Goal: Browse casually

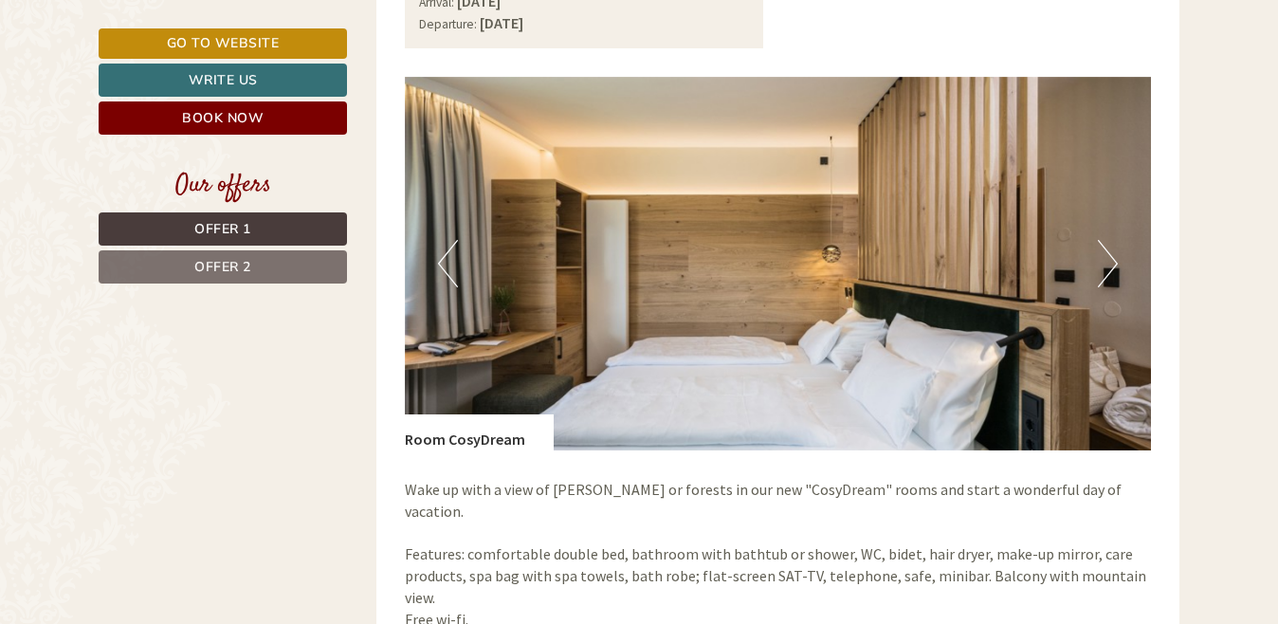
scroll to position [1332, 0]
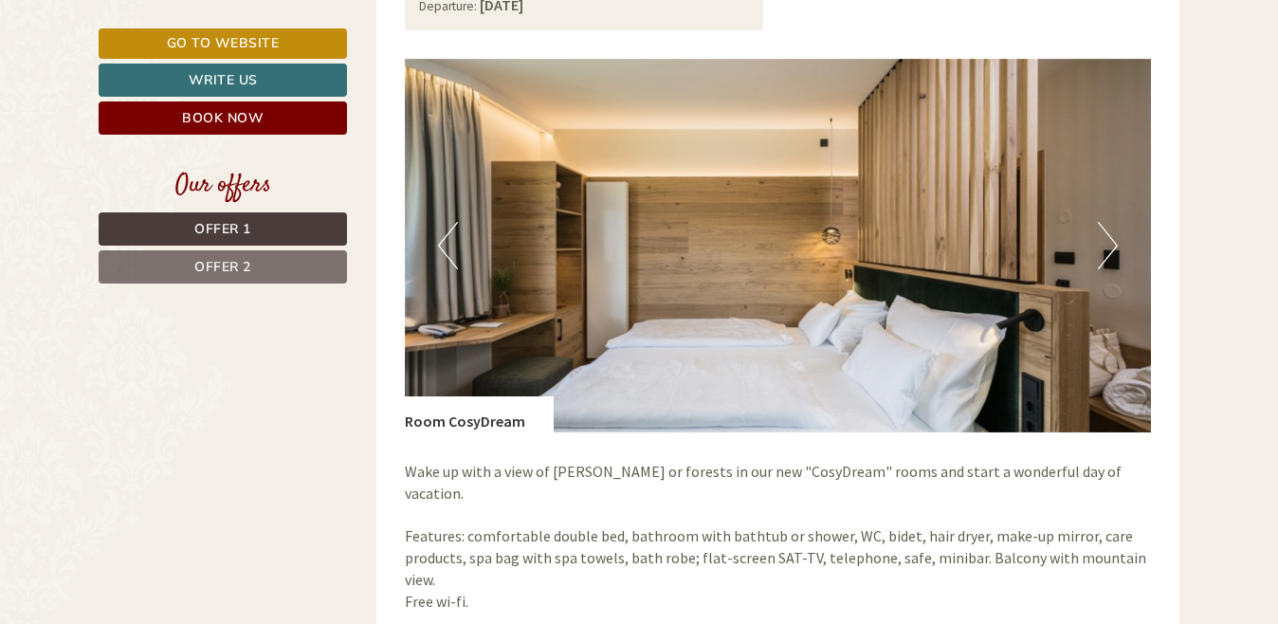
click at [1099, 246] on button "Next" at bounding box center [1108, 245] width 20 height 47
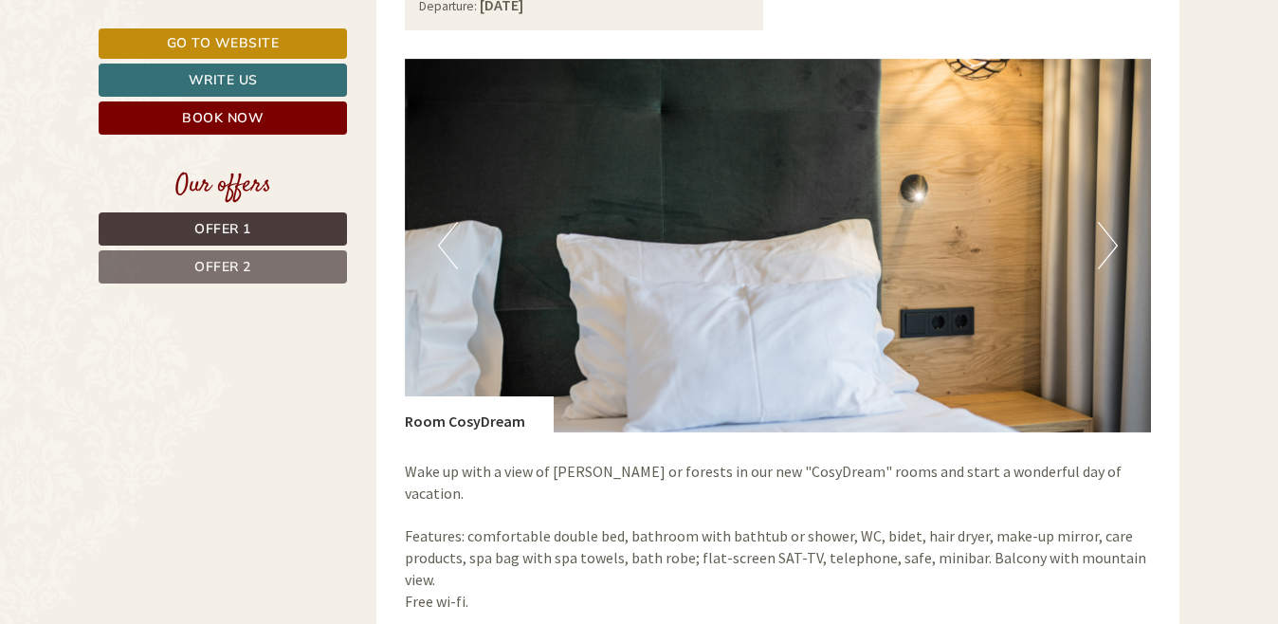
click at [1099, 246] on button "Next" at bounding box center [1108, 245] width 20 height 47
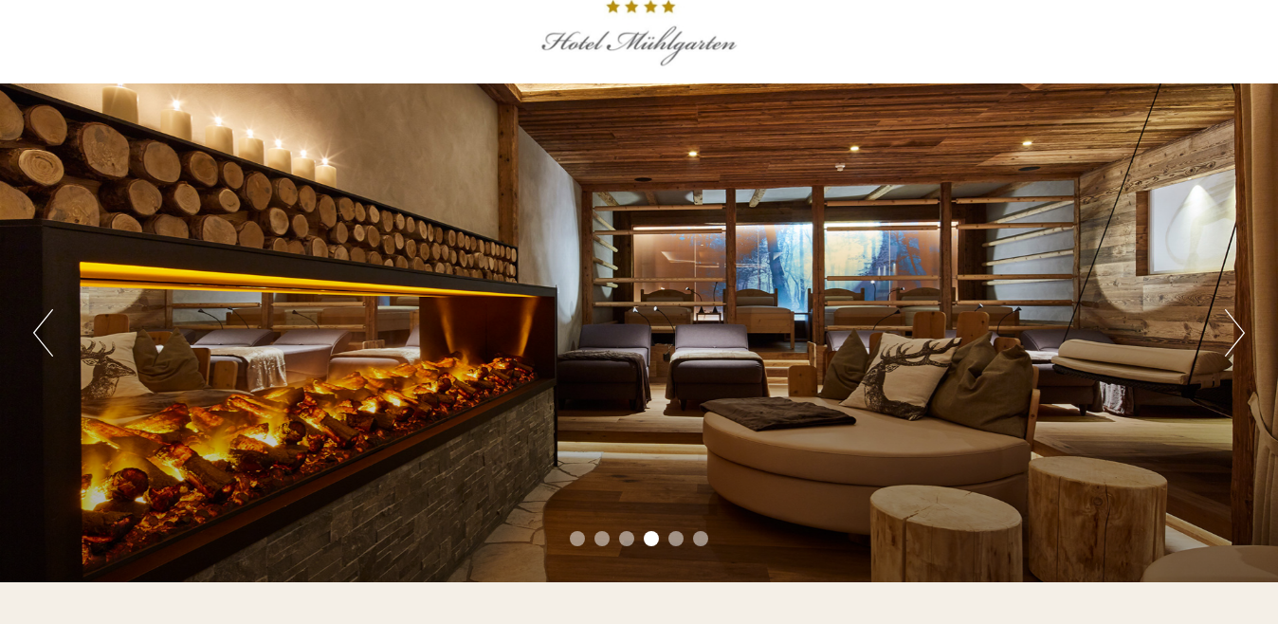
scroll to position [104, 0]
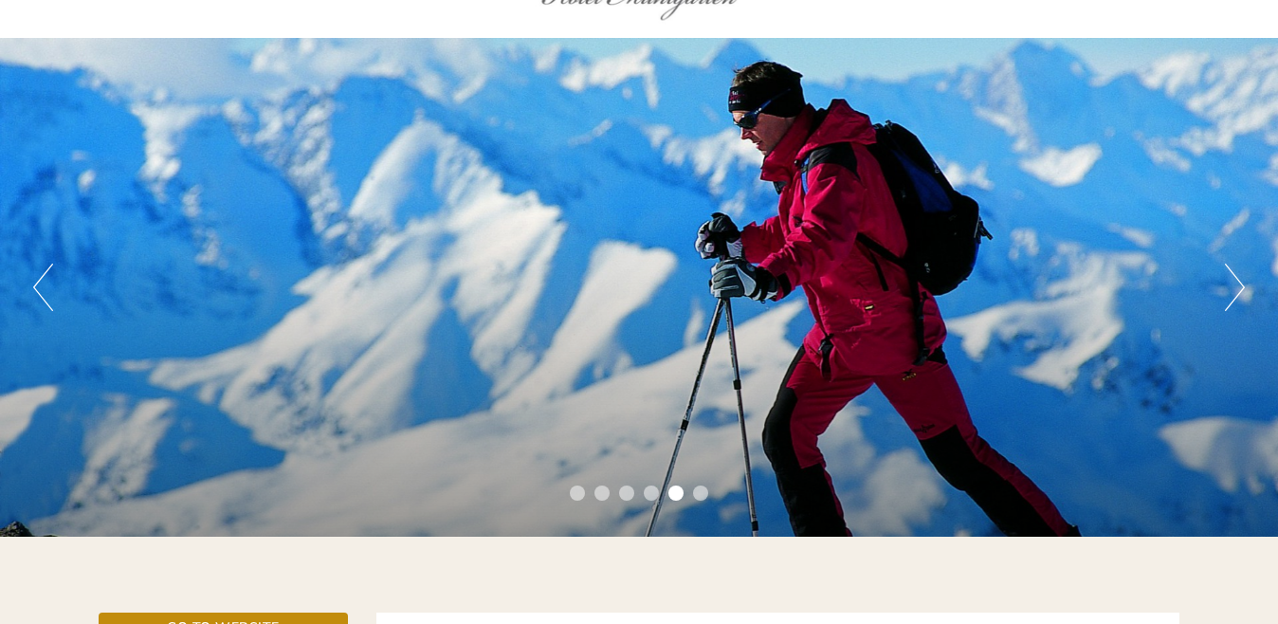
click at [1225, 295] on button "Next" at bounding box center [1235, 287] width 20 height 47
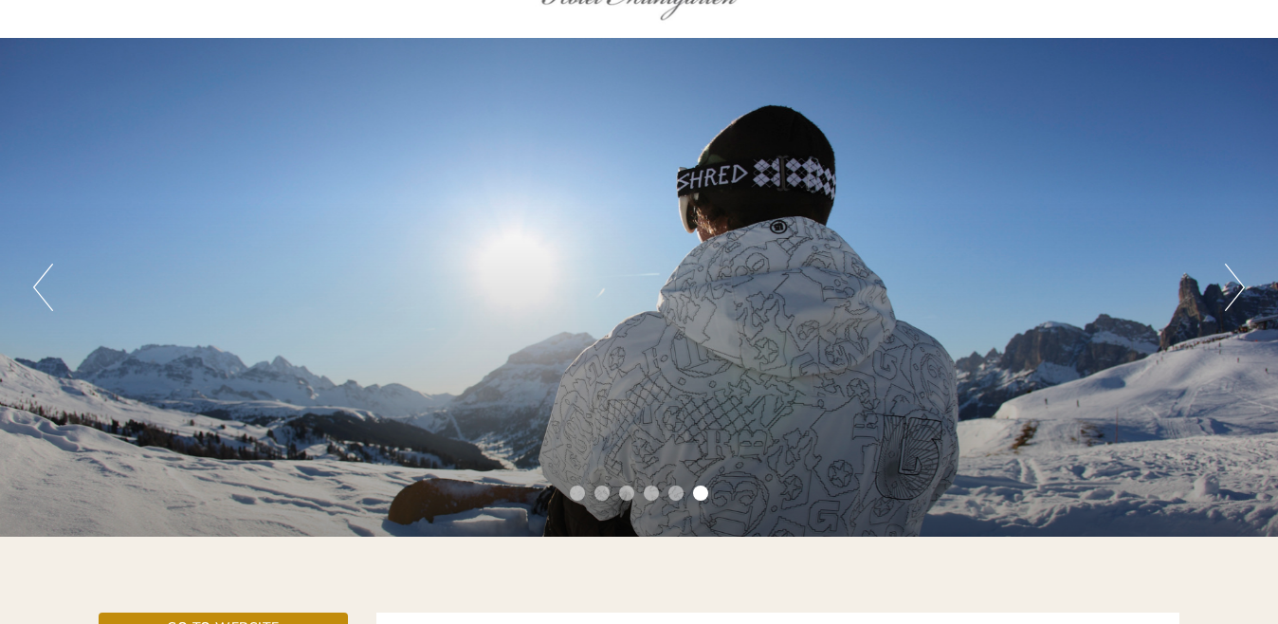
click at [1225, 295] on button "Next" at bounding box center [1235, 287] width 20 height 47
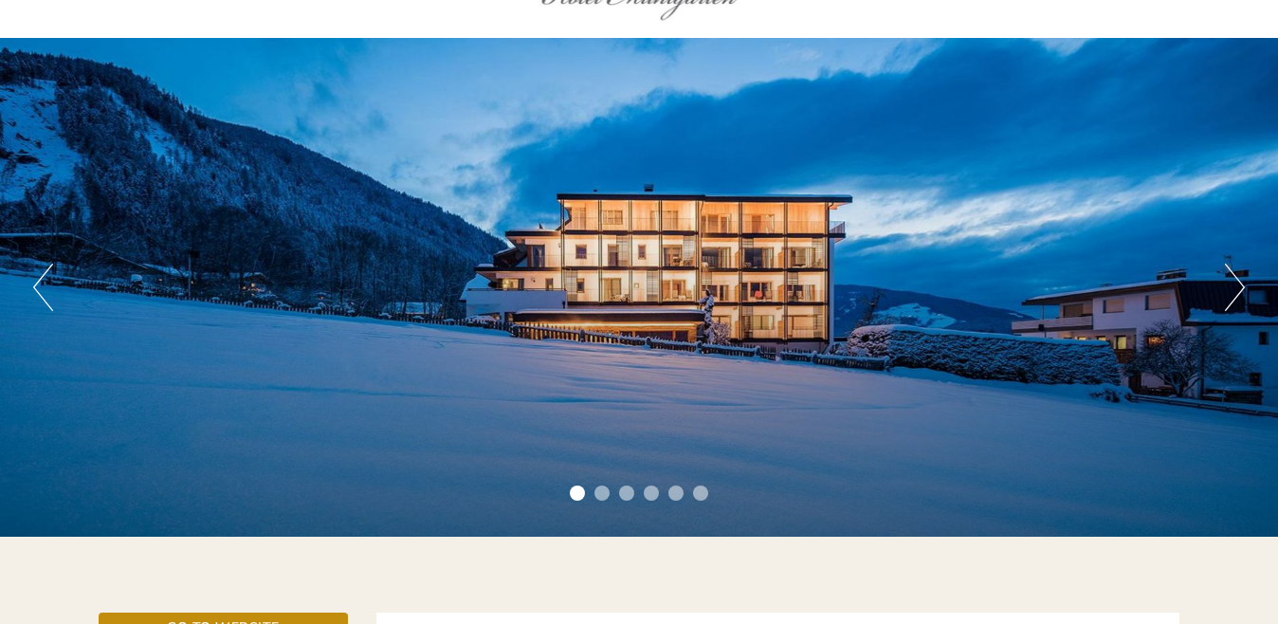
click at [1225, 294] on button "Next" at bounding box center [1235, 287] width 20 height 47
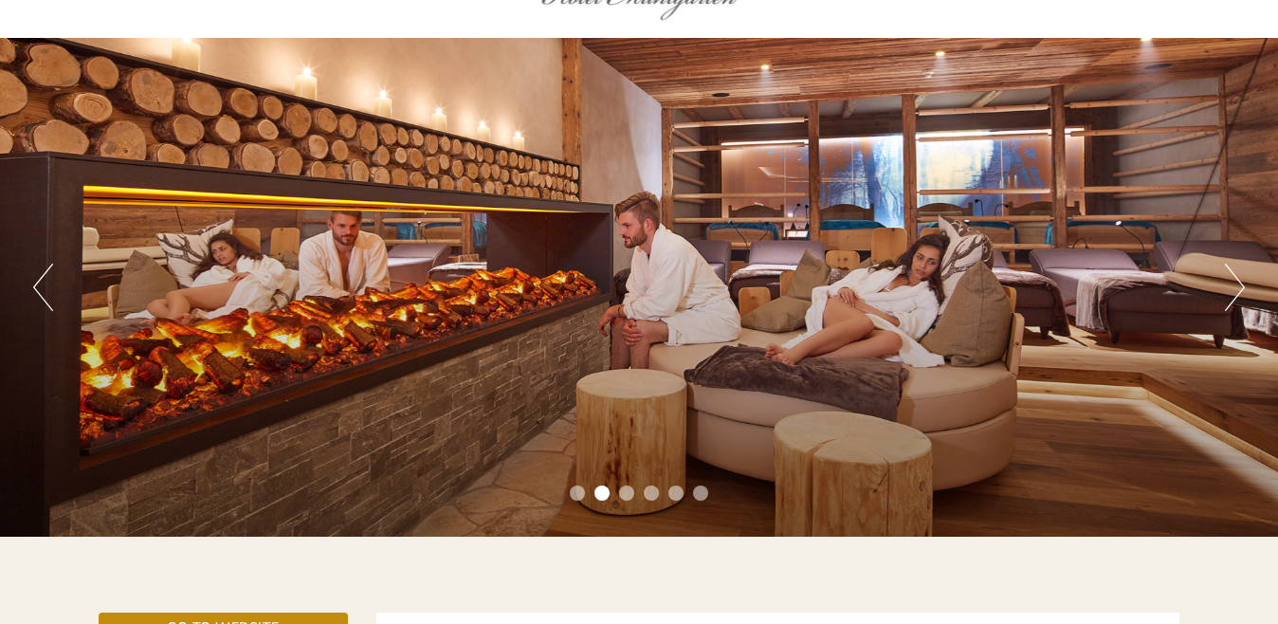
click at [1225, 294] on button "Next" at bounding box center [1235, 287] width 20 height 47
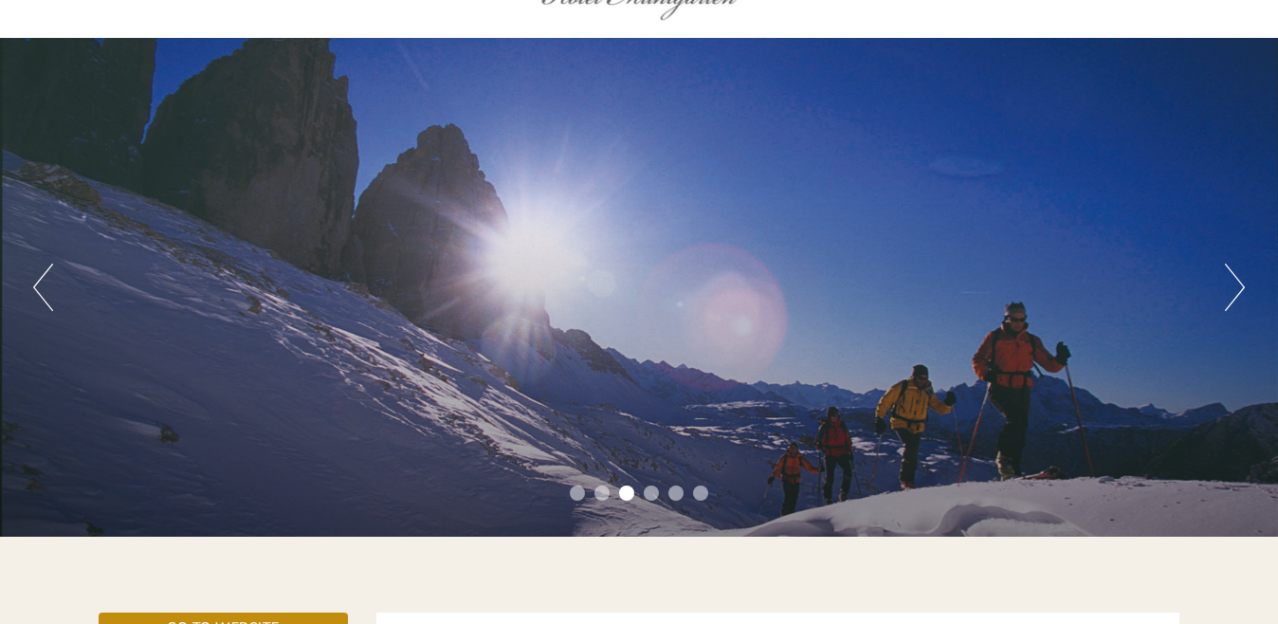
click at [1225, 294] on button "Next" at bounding box center [1235, 287] width 20 height 47
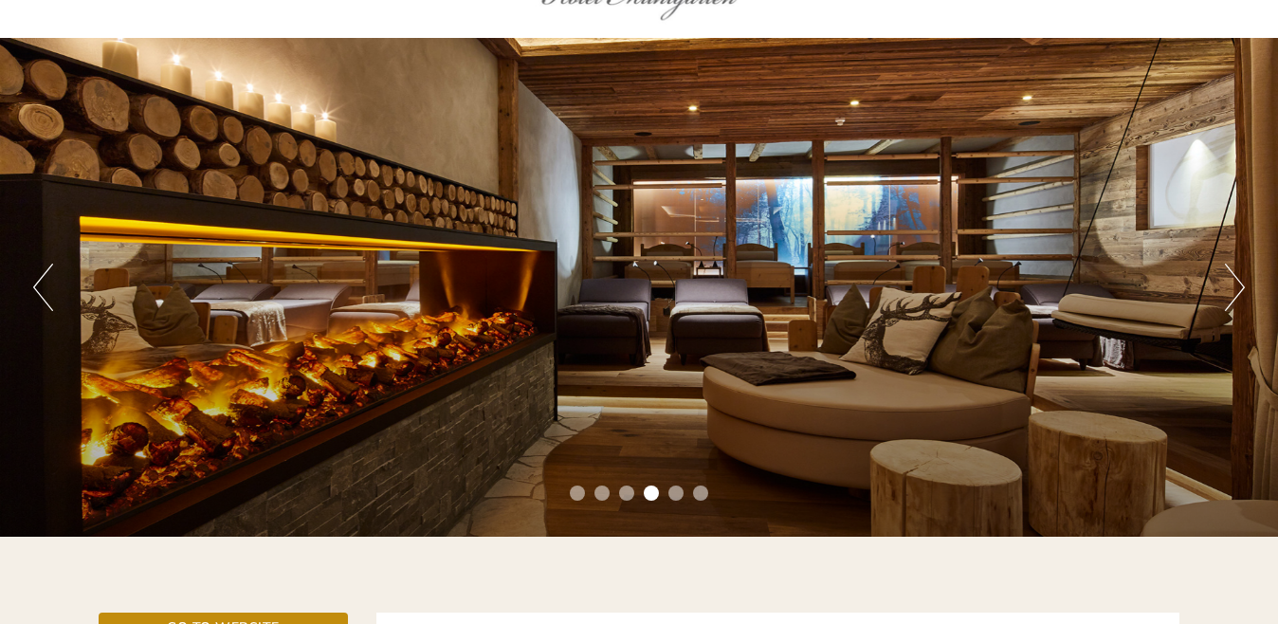
click at [1225, 293] on button "Next" at bounding box center [1235, 287] width 20 height 47
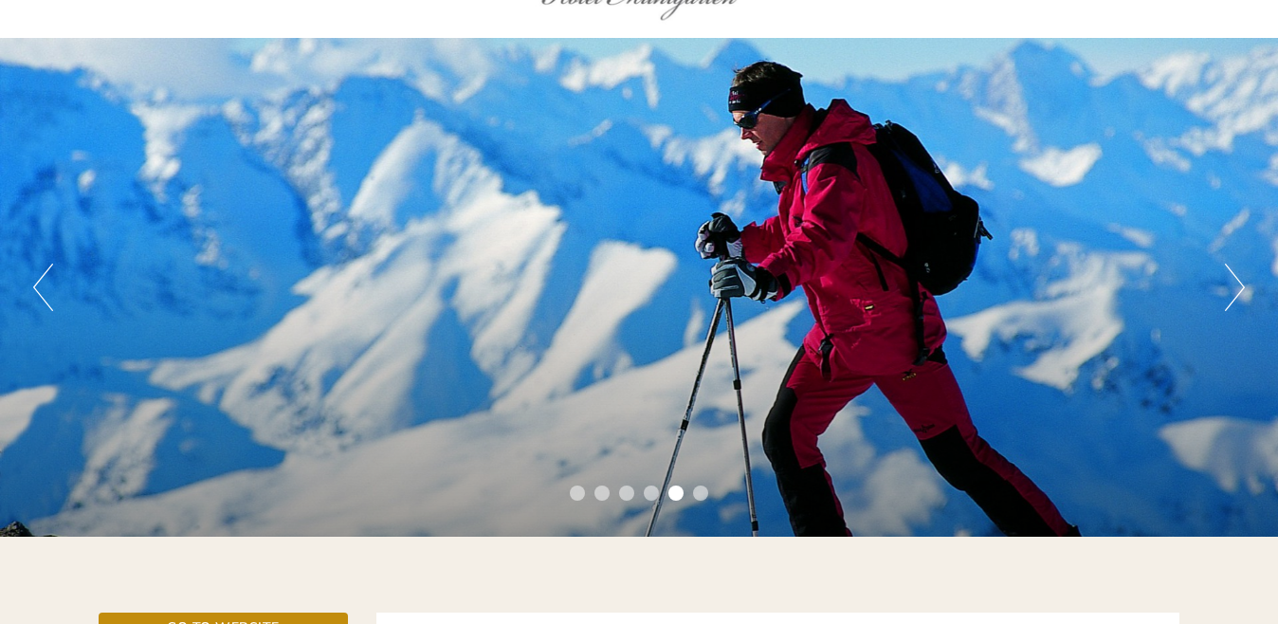
click at [1225, 293] on button "Next" at bounding box center [1235, 287] width 20 height 47
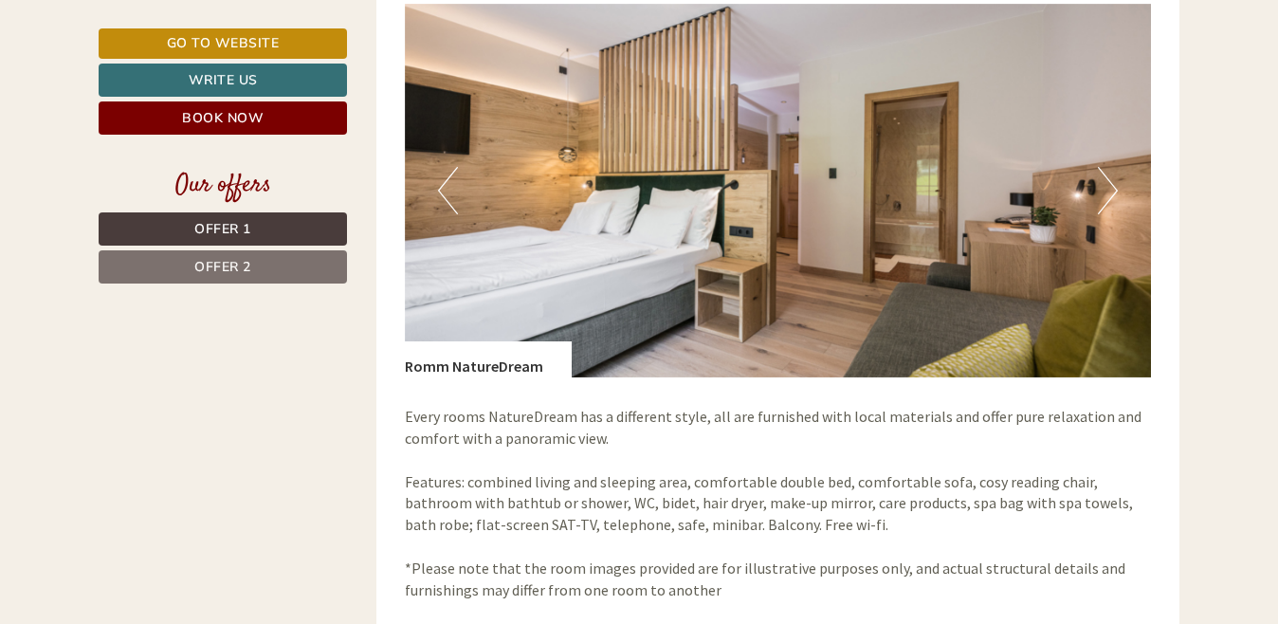
scroll to position [2689, 0]
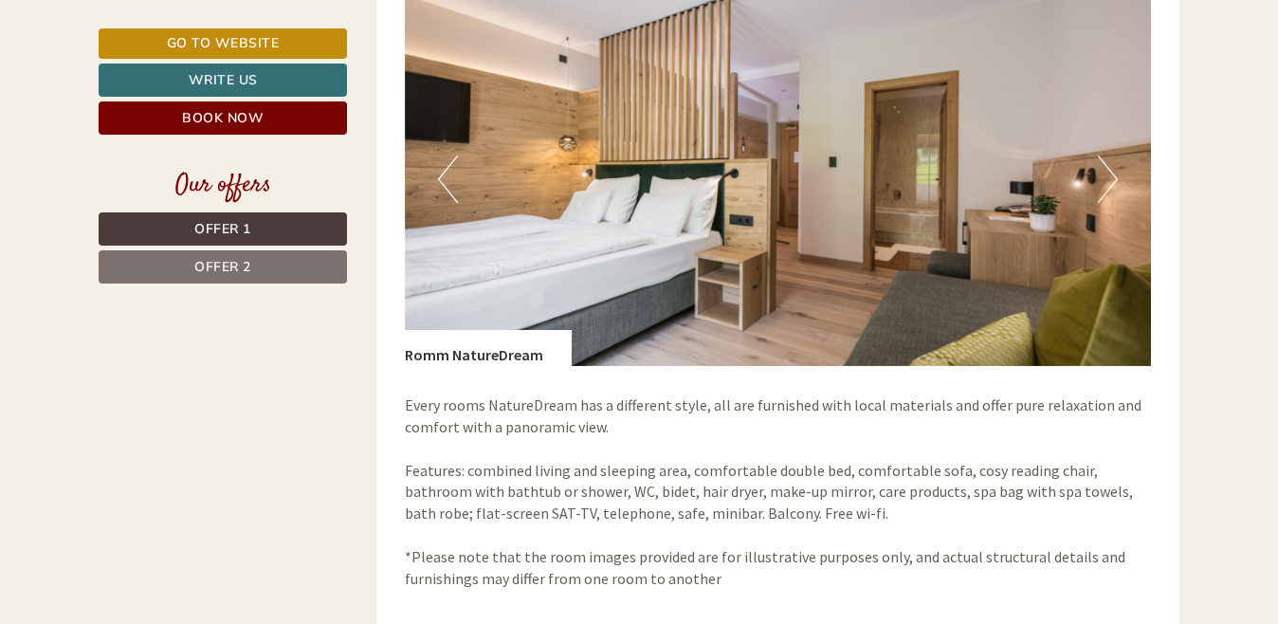
click at [1108, 161] on button "Next" at bounding box center [1108, 178] width 20 height 47
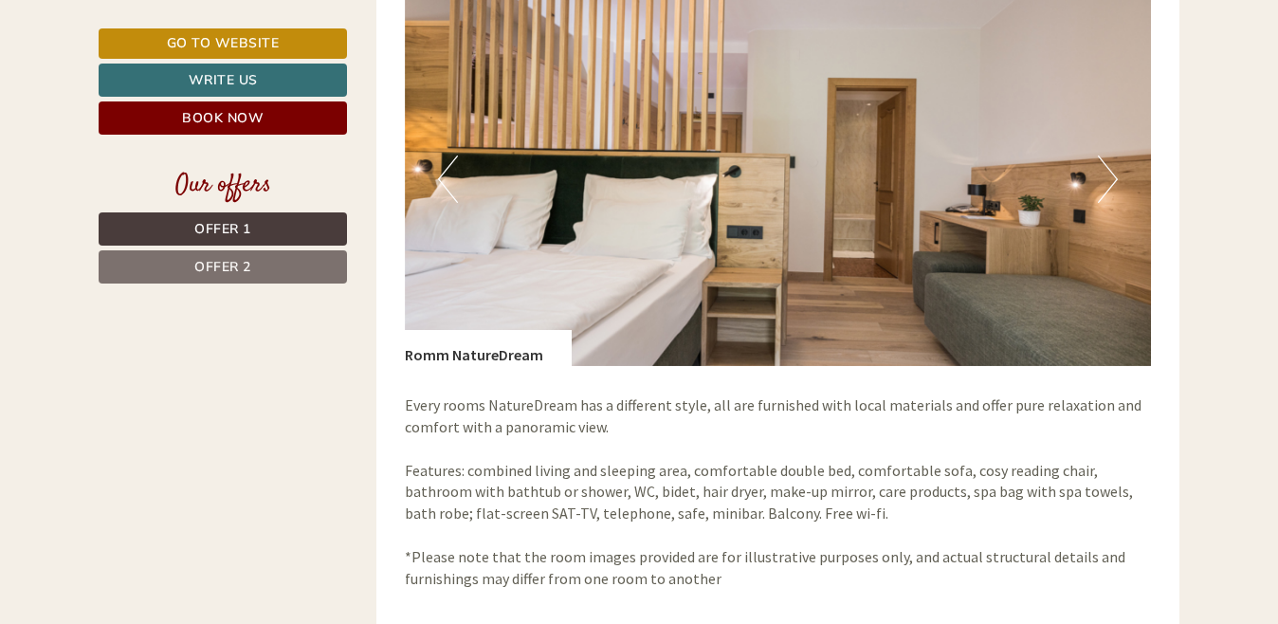
click at [1108, 161] on button "Next" at bounding box center [1108, 178] width 20 height 47
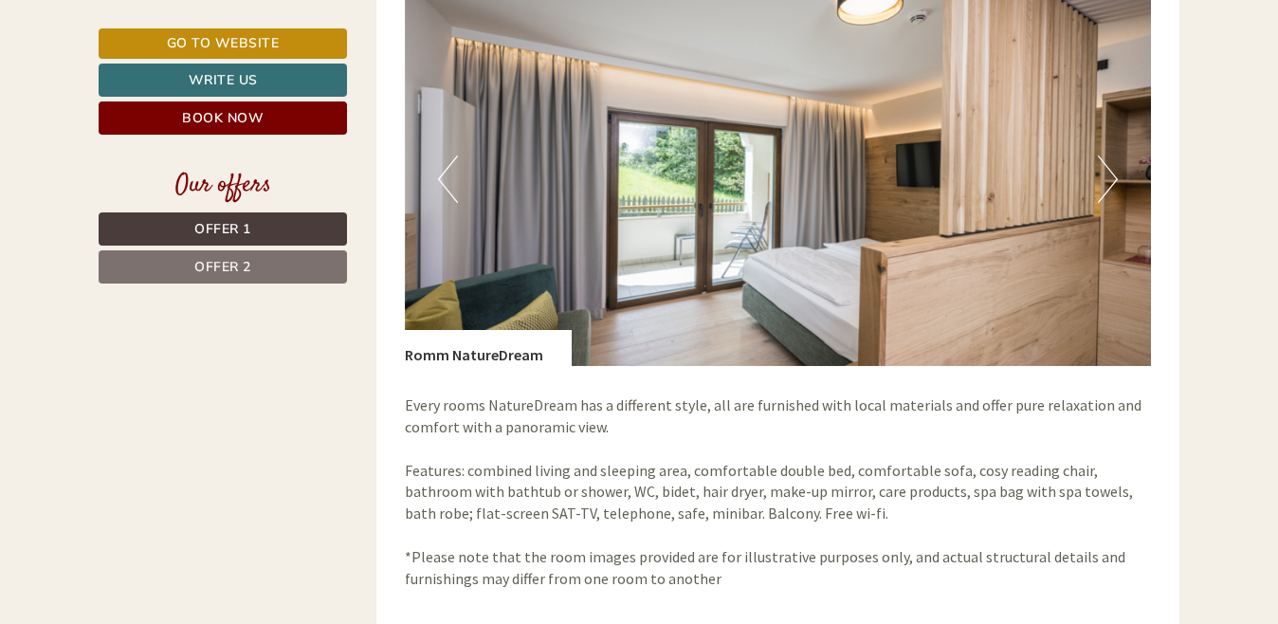
click at [1108, 161] on button "Next" at bounding box center [1108, 178] width 20 height 47
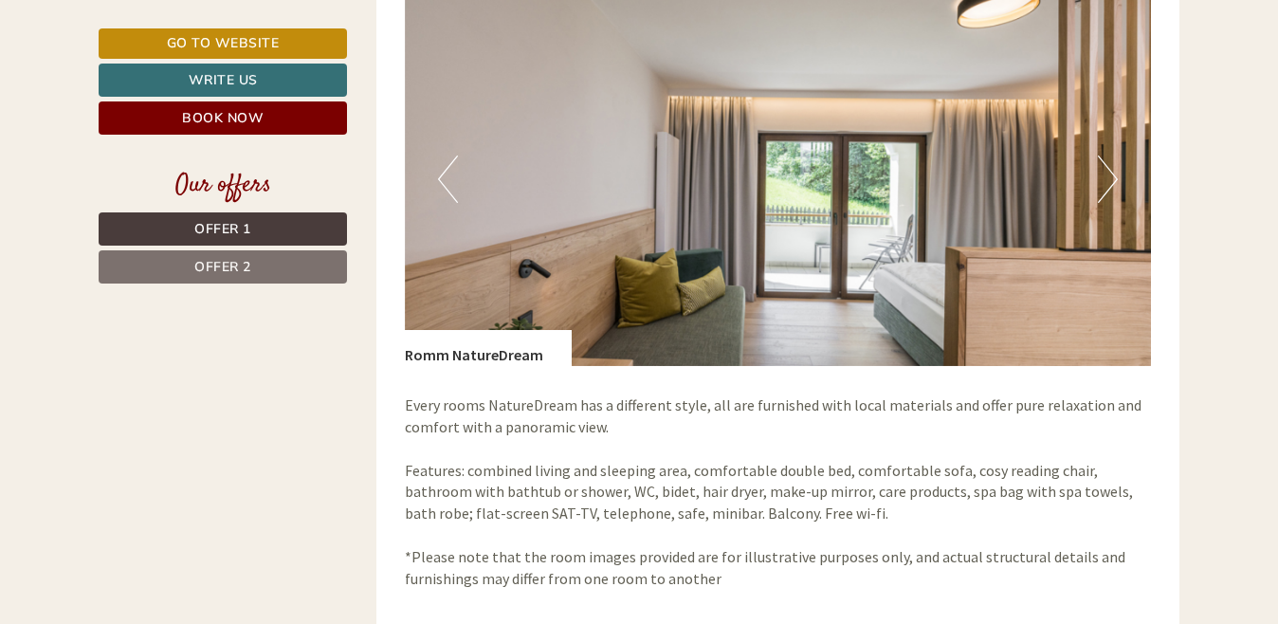
click at [1108, 161] on button "Next" at bounding box center [1108, 178] width 20 height 47
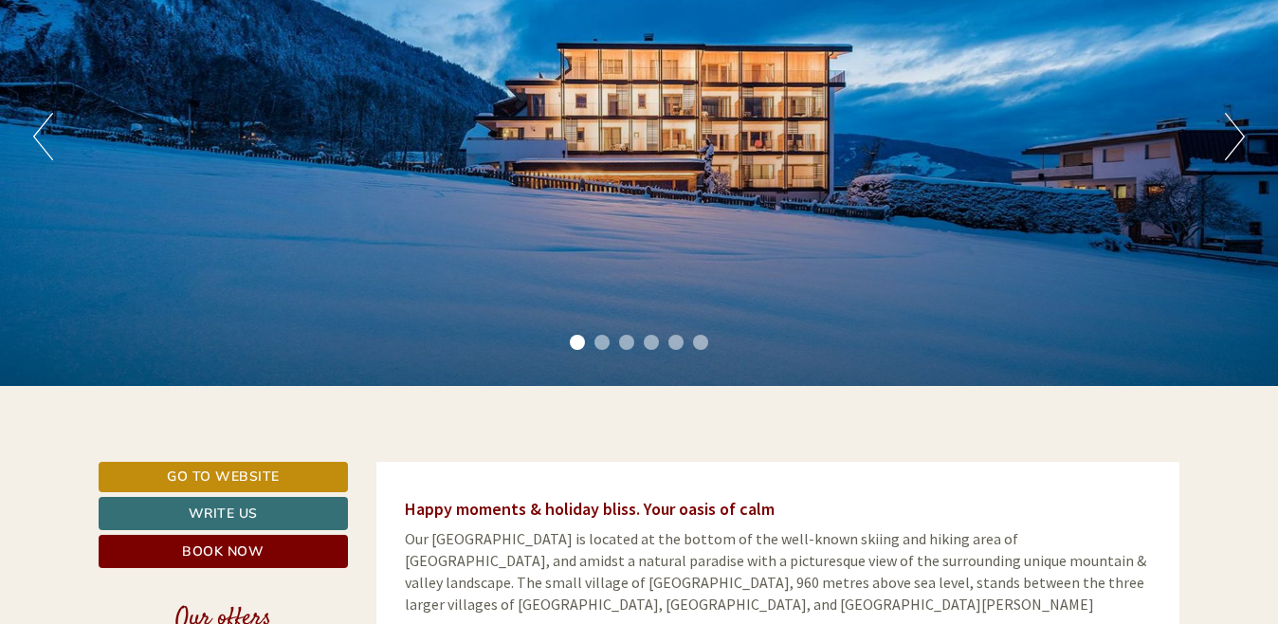
scroll to position [278, 0]
